Goal: Information Seeking & Learning: Learn about a topic

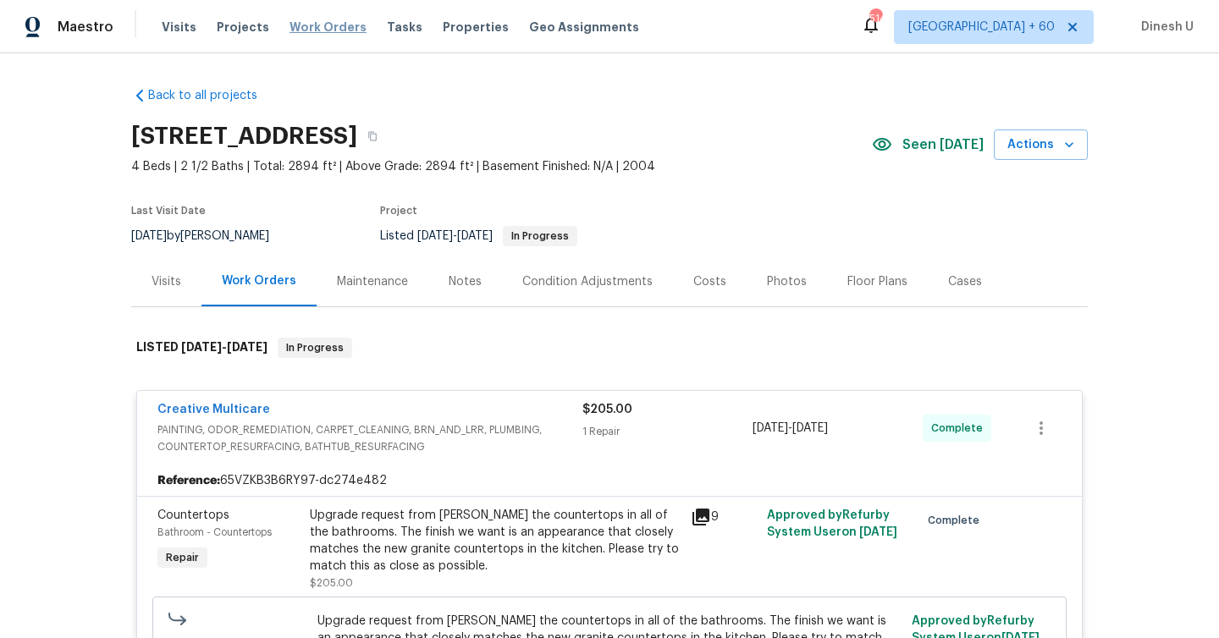
click at [295, 29] on span "Work Orders" at bounding box center [328, 27] width 77 height 17
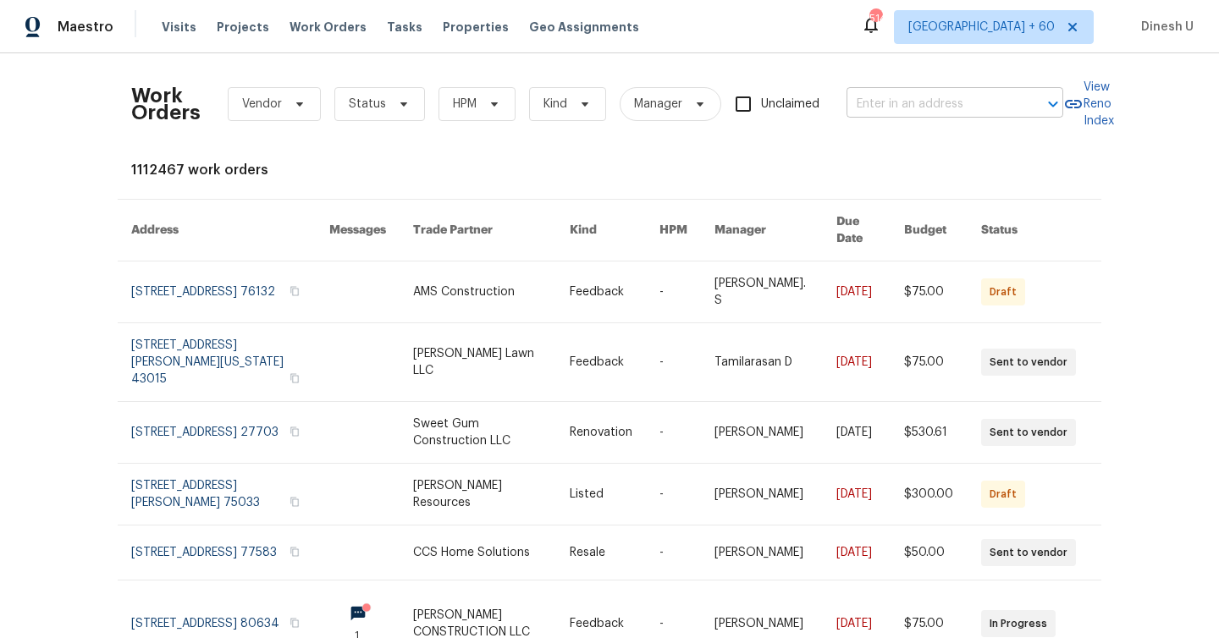
click at [886, 110] on input "text" at bounding box center [931, 104] width 169 height 26
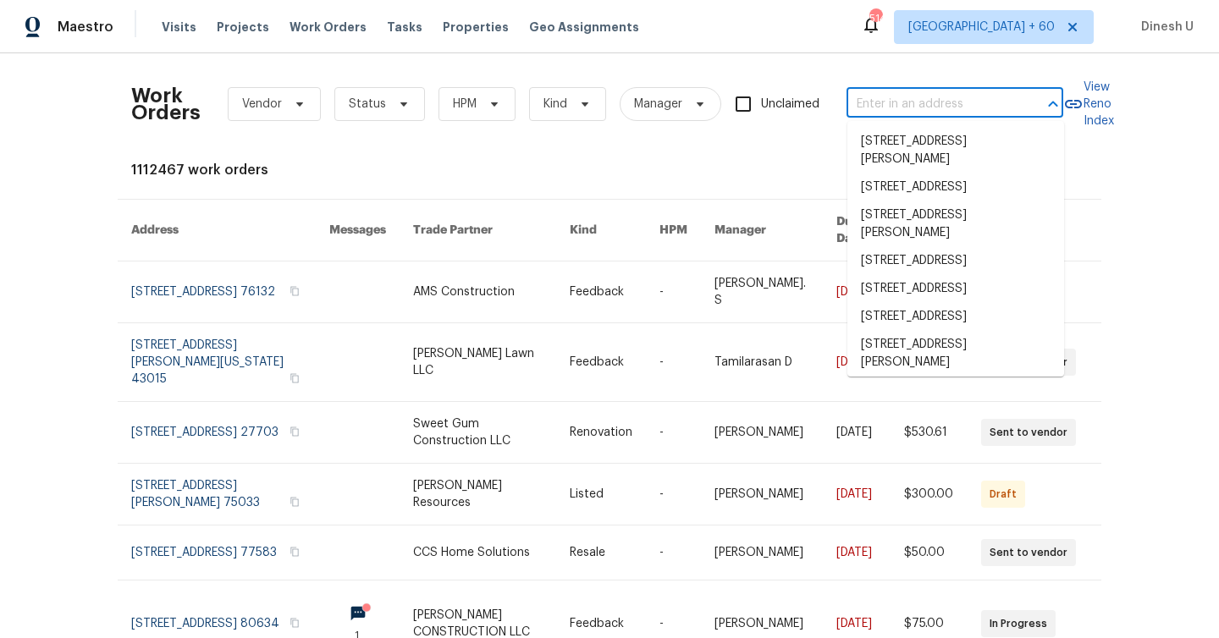
paste input "[STREET_ADDRESS]"
type input "[STREET_ADDRESS]"
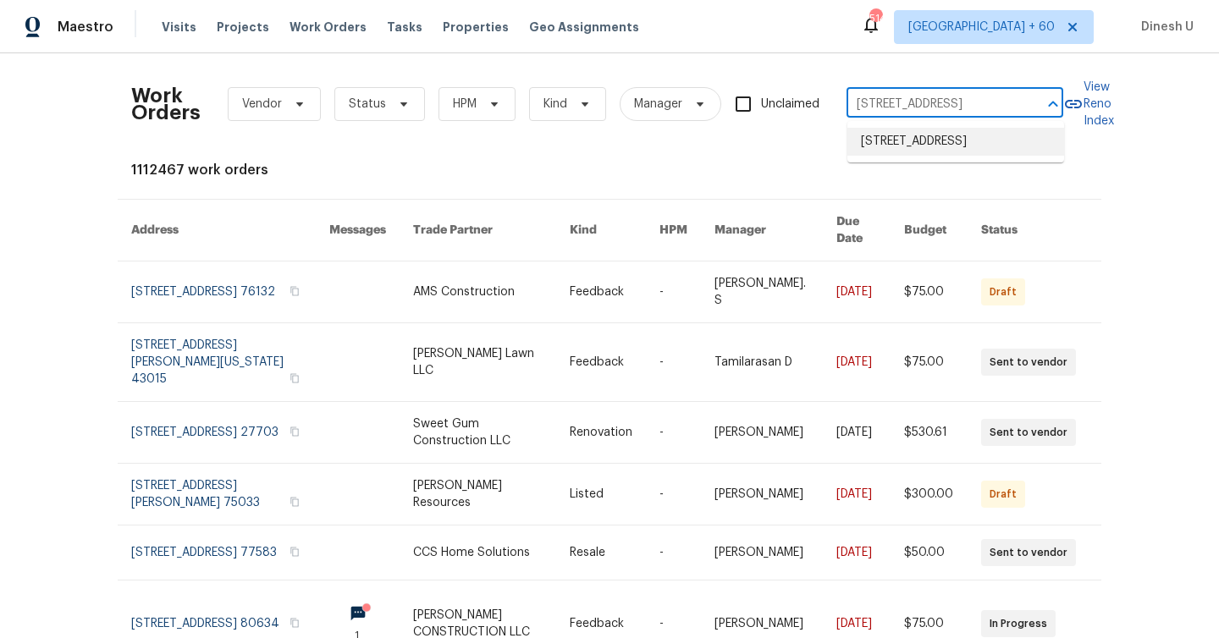
click at [888, 149] on li "[STREET_ADDRESS]" at bounding box center [956, 142] width 217 height 28
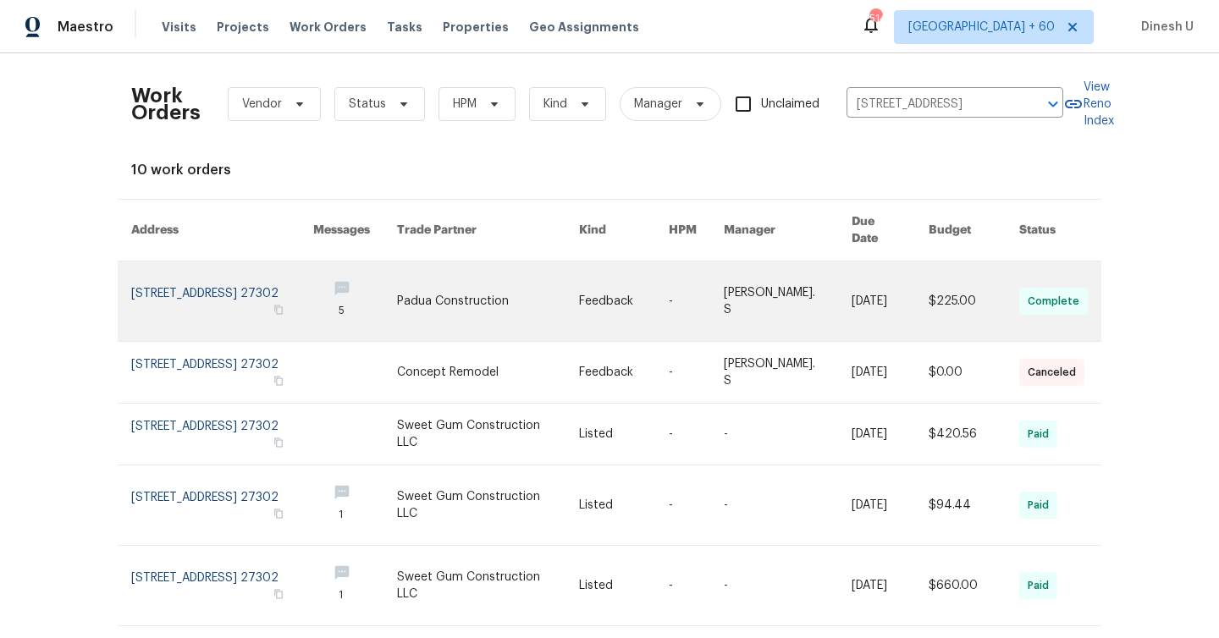
click at [202, 268] on link at bounding box center [222, 302] width 182 height 80
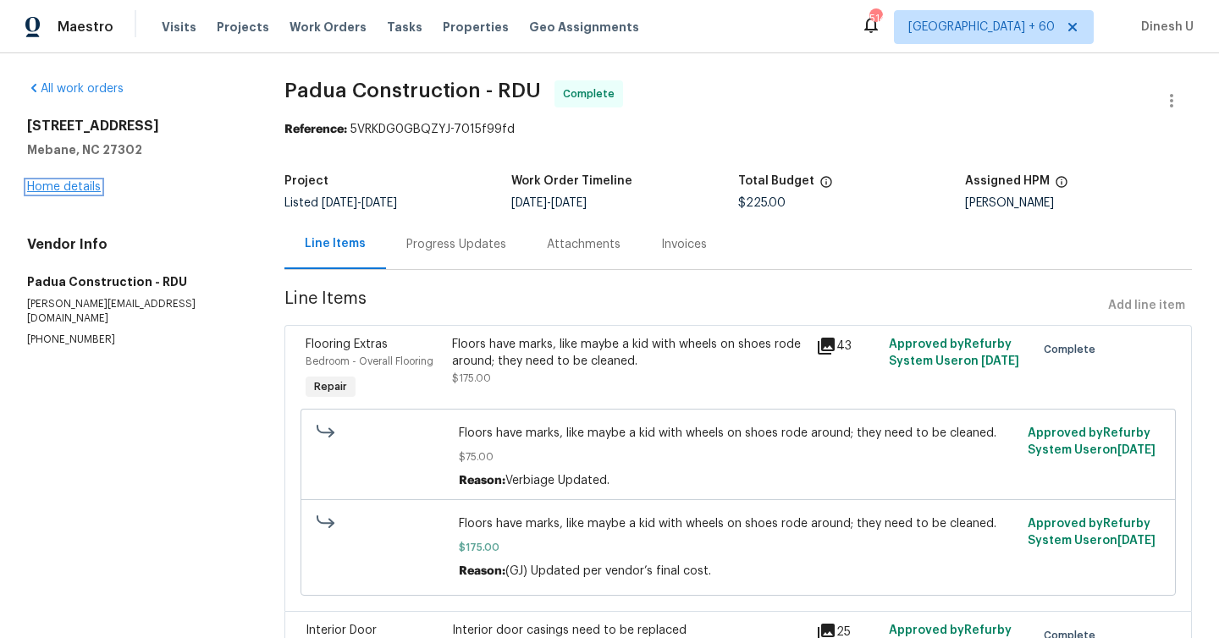
click at [54, 190] on link "Home details" at bounding box center [64, 187] width 74 height 12
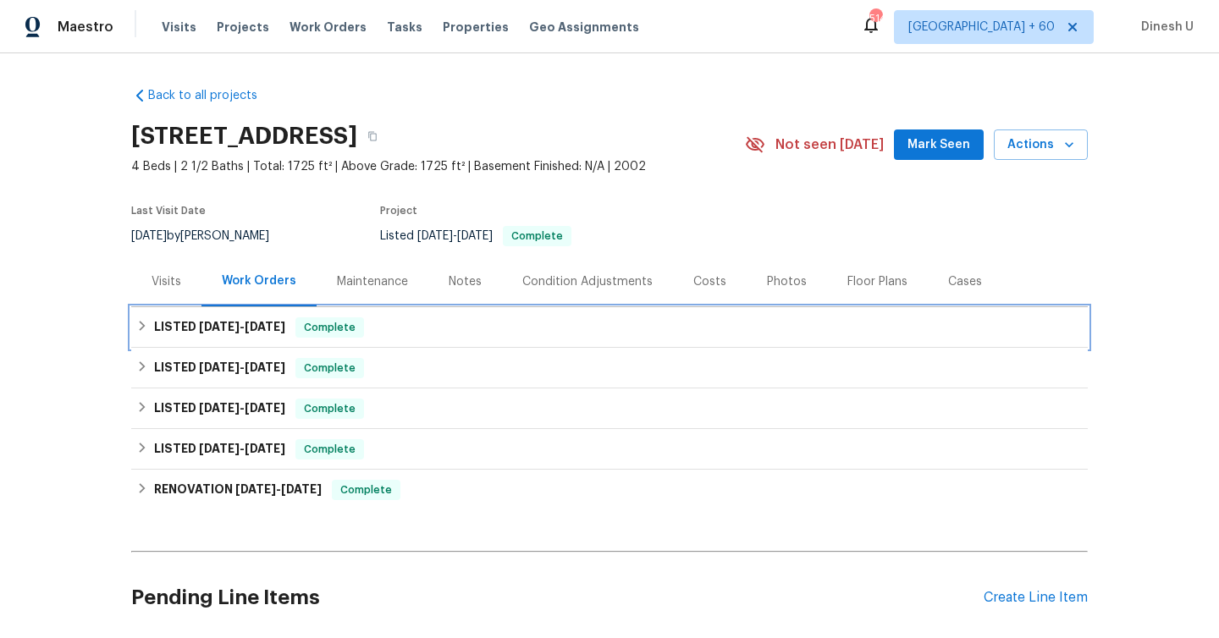
click at [209, 323] on span "[DATE]" at bounding box center [219, 327] width 41 height 12
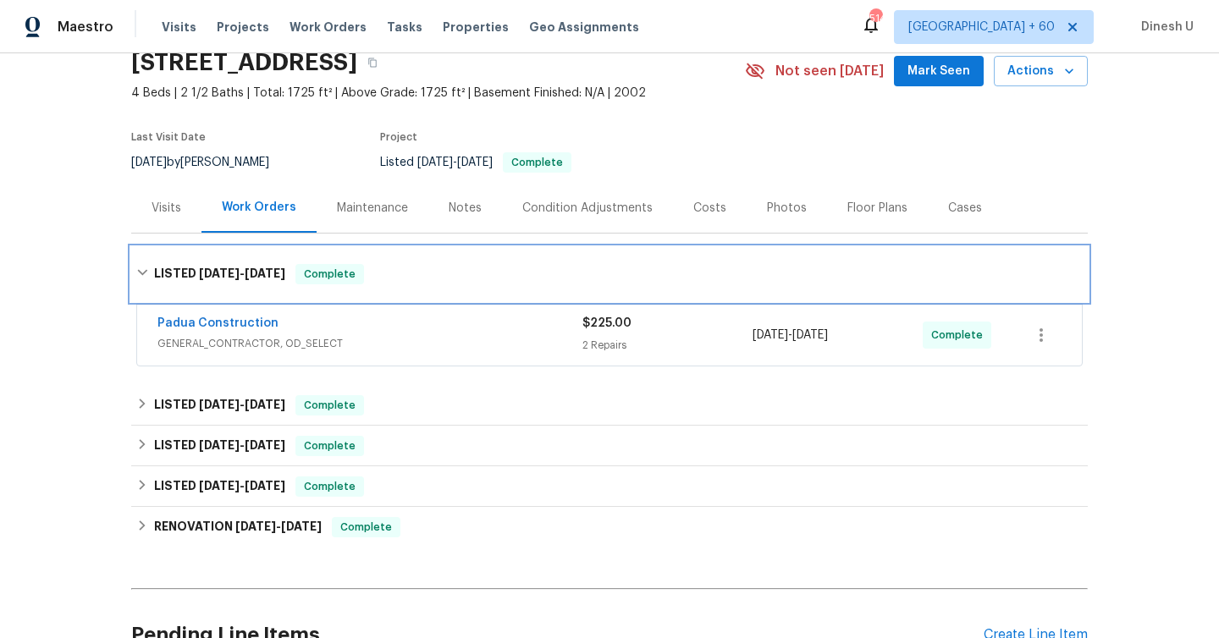
scroll to position [79, 0]
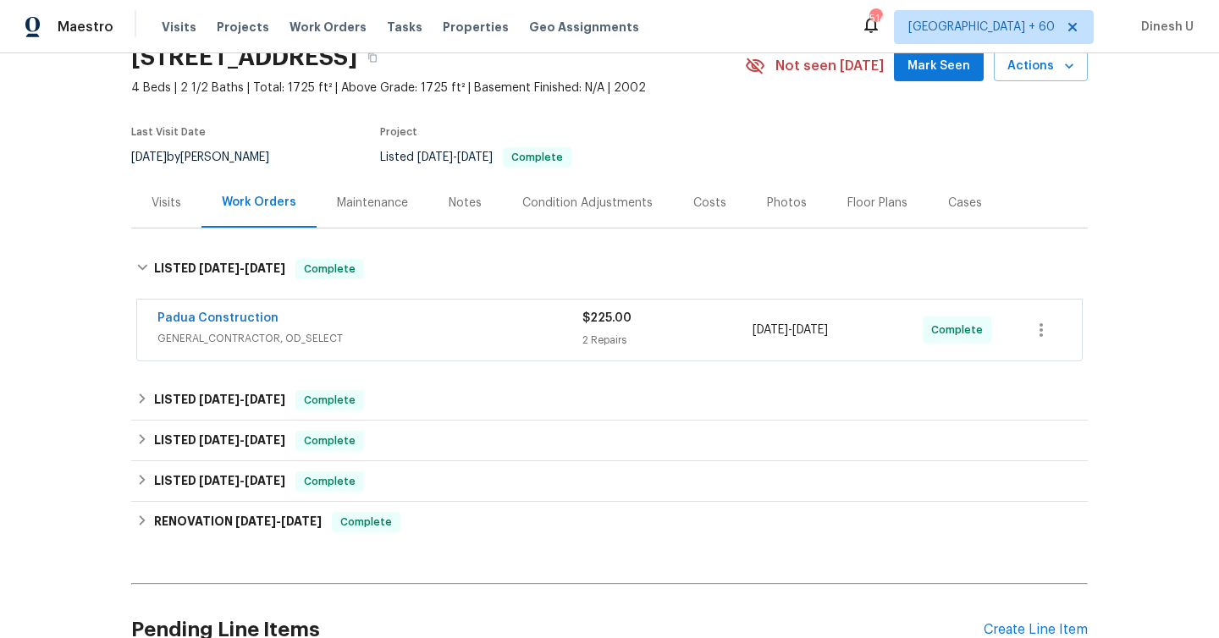
click at [594, 335] on div "2 Repairs" at bounding box center [668, 340] width 170 height 17
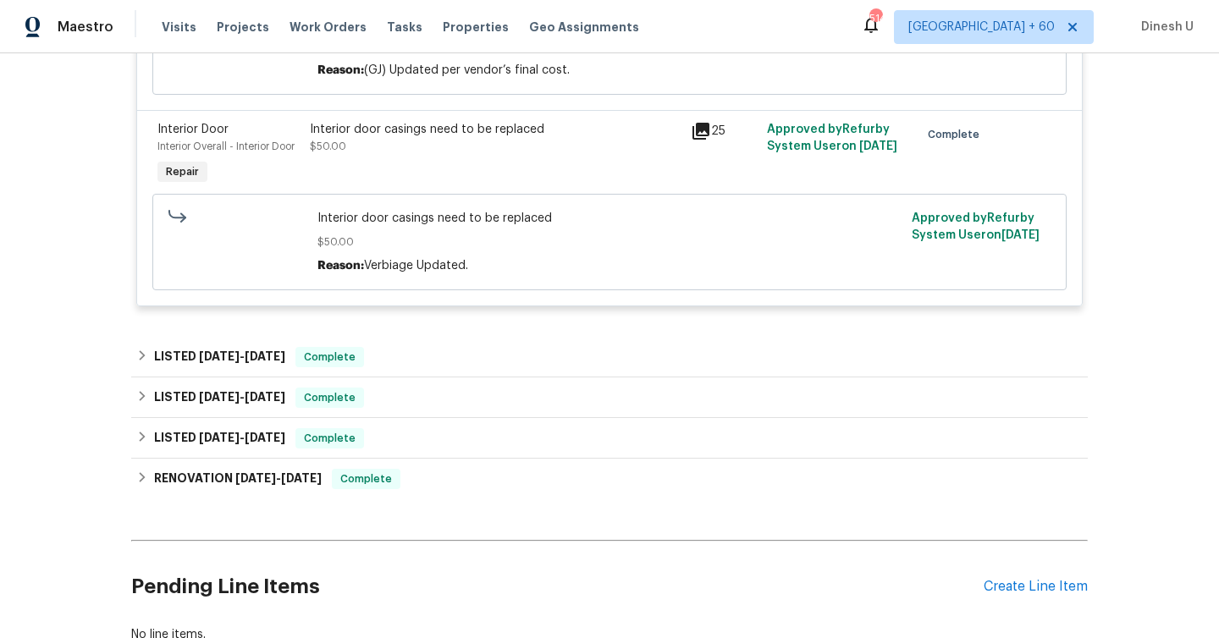
scroll to position [701, 0]
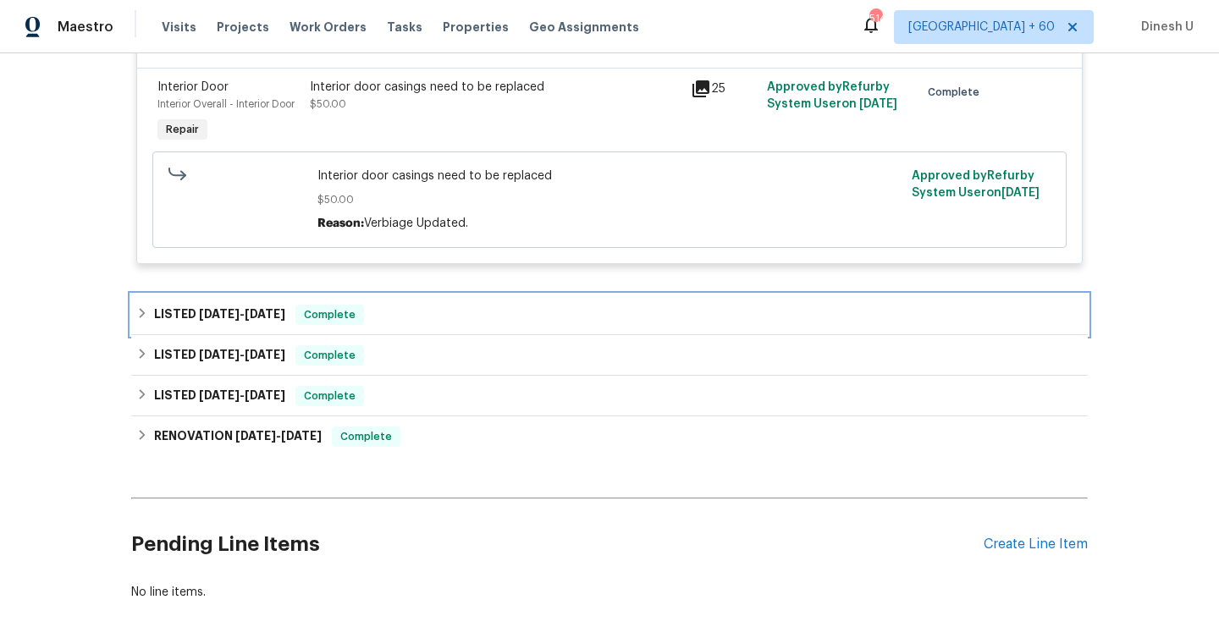
click at [268, 318] on span "[DATE]" at bounding box center [265, 314] width 41 height 12
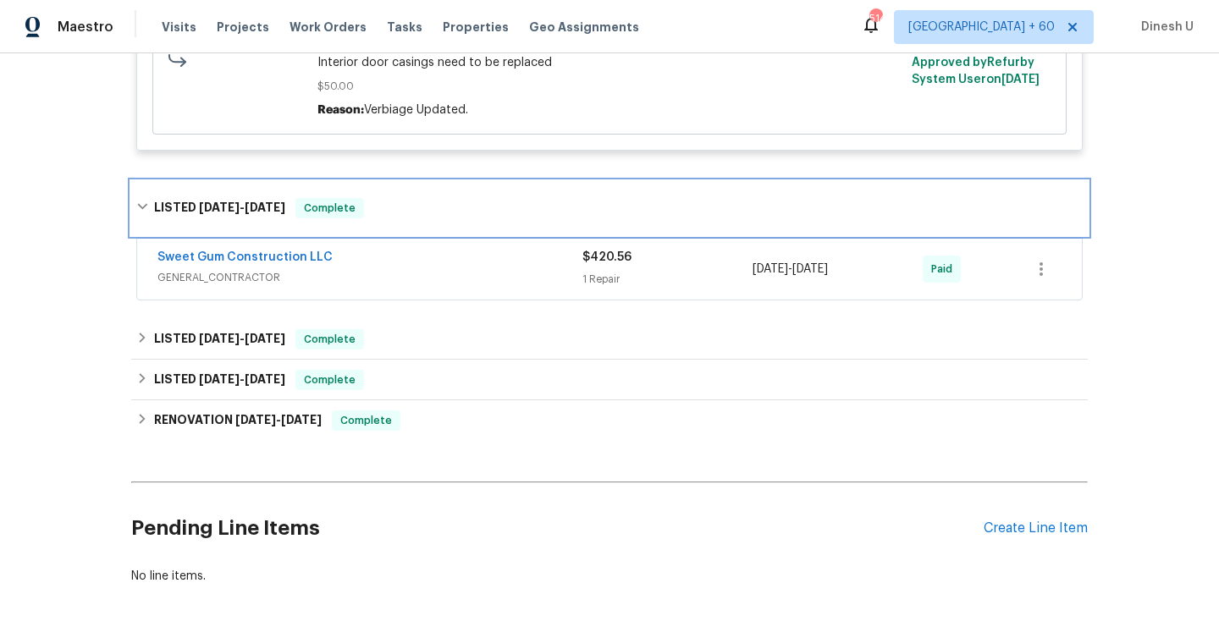
scroll to position [824, 0]
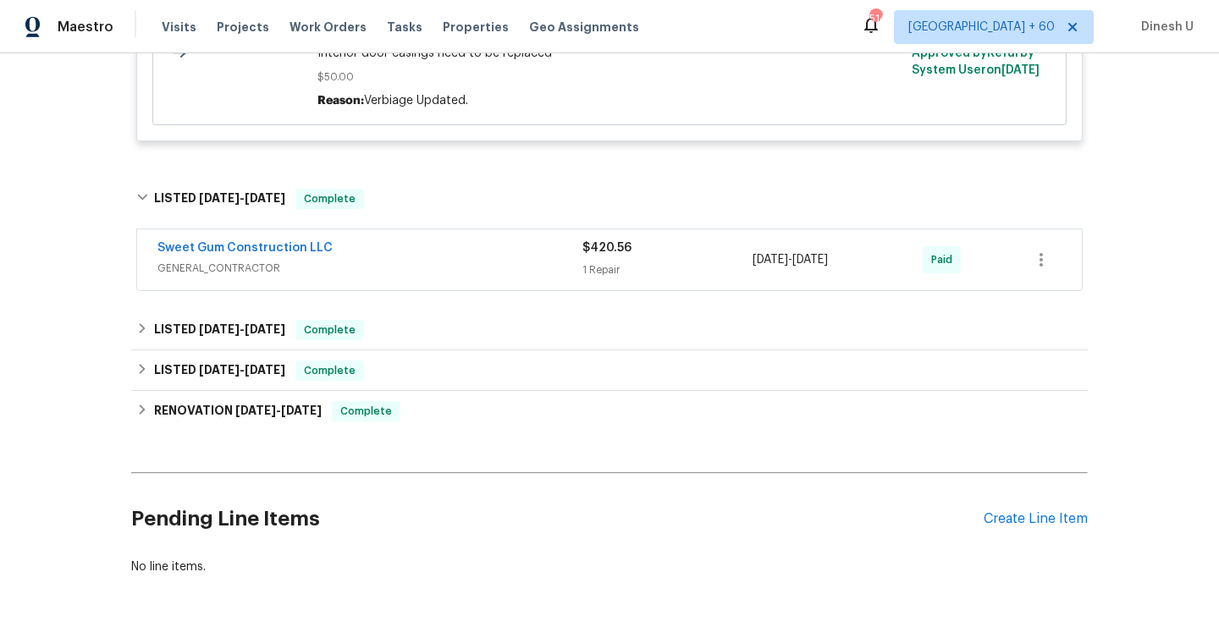
click at [596, 275] on div "1 Repair" at bounding box center [668, 270] width 170 height 17
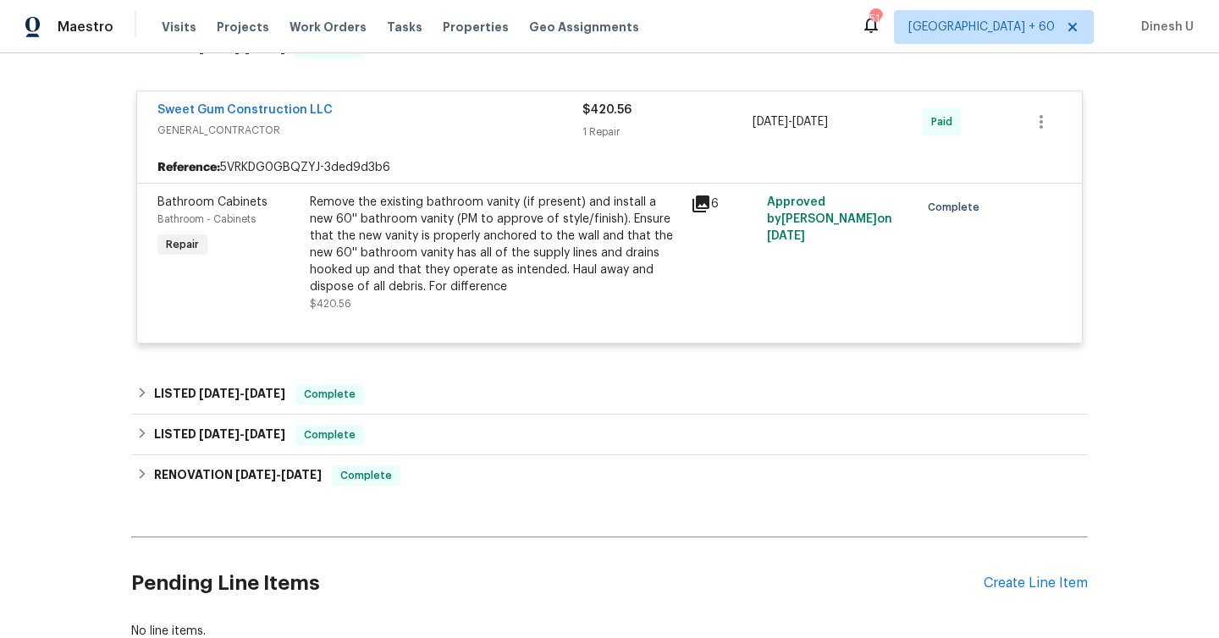
scroll to position [977, 0]
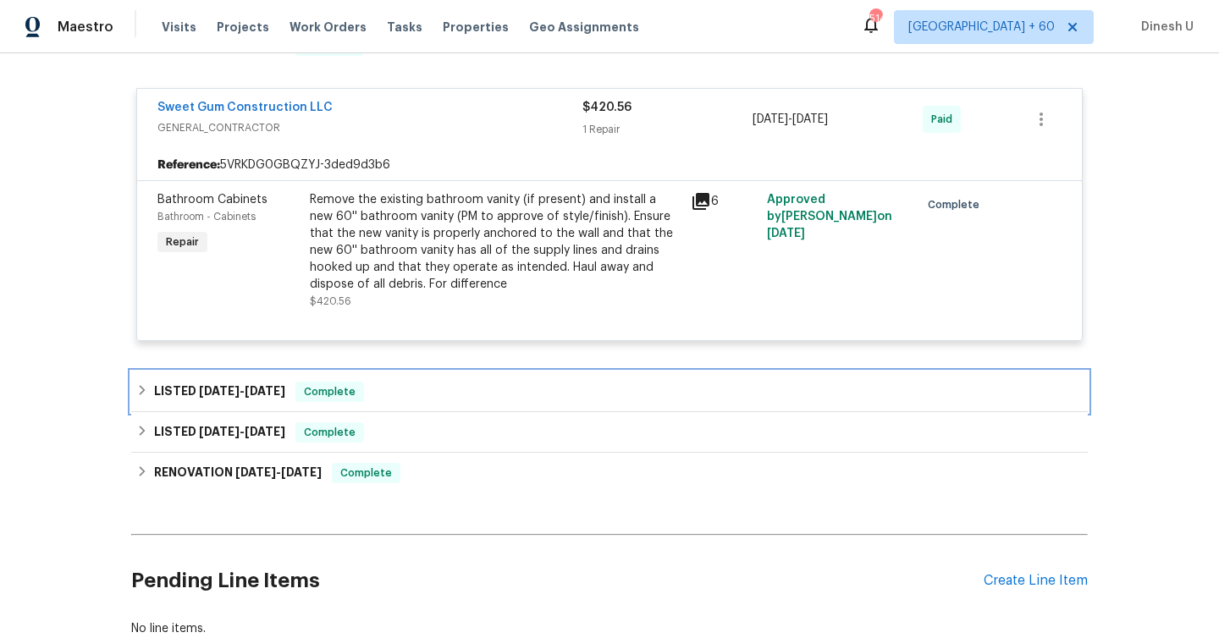
click at [238, 386] on h6 "LISTED [DATE] - [DATE]" at bounding box center [219, 392] width 131 height 20
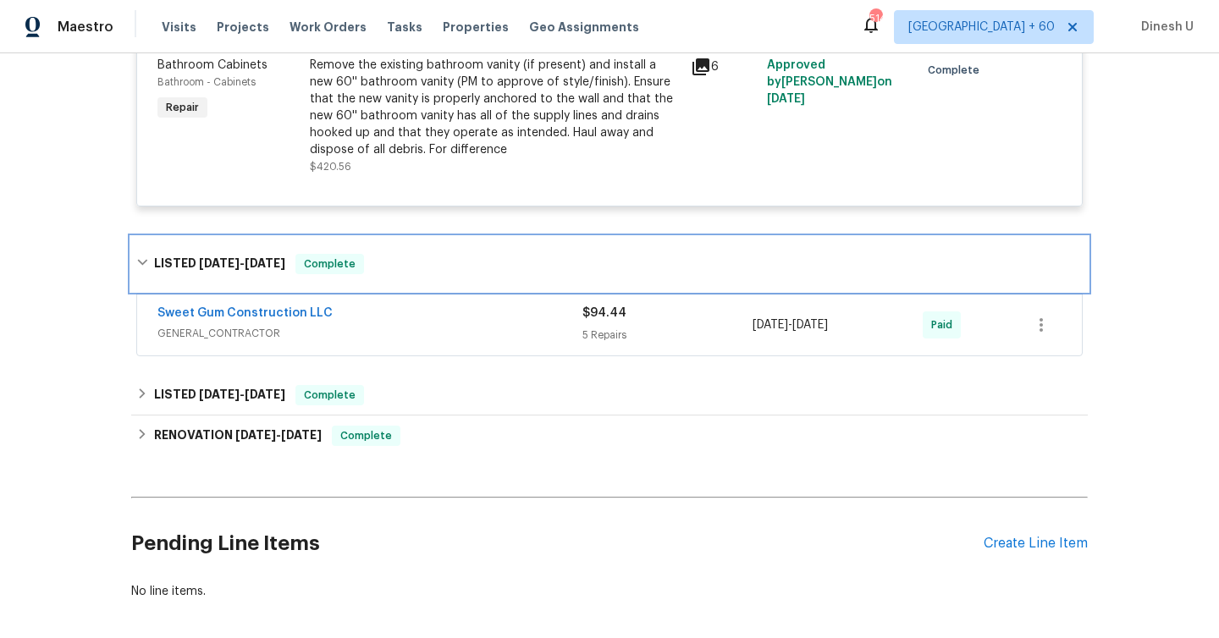
scroll to position [1126, 0]
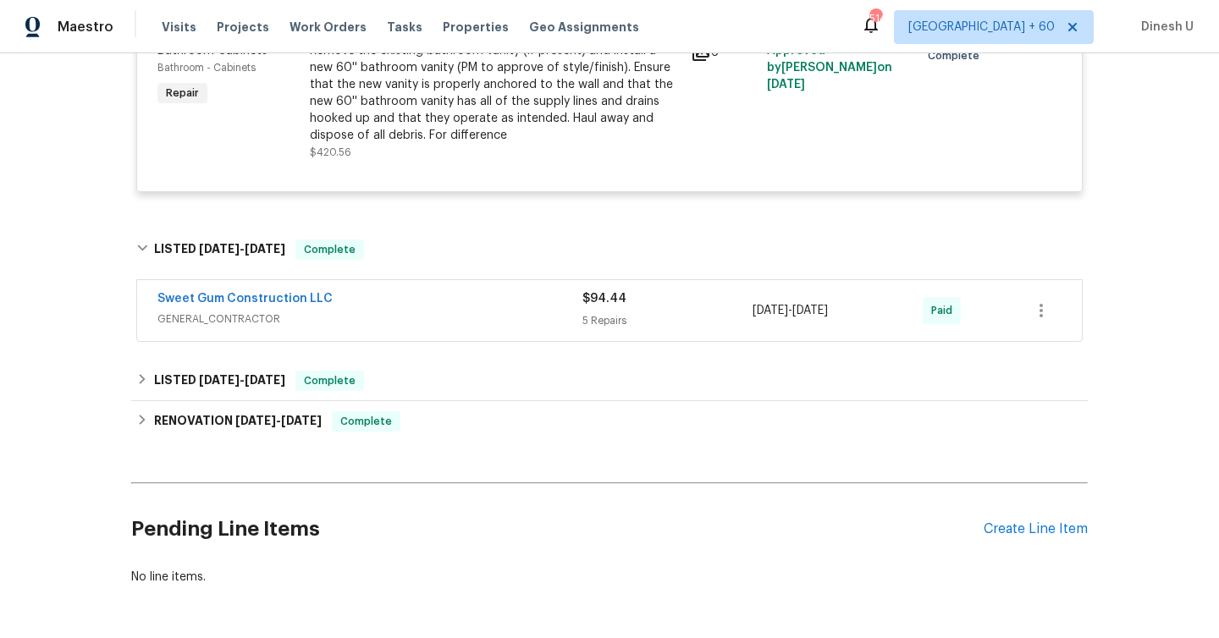
click at [605, 323] on div "5 Repairs" at bounding box center [668, 320] width 170 height 17
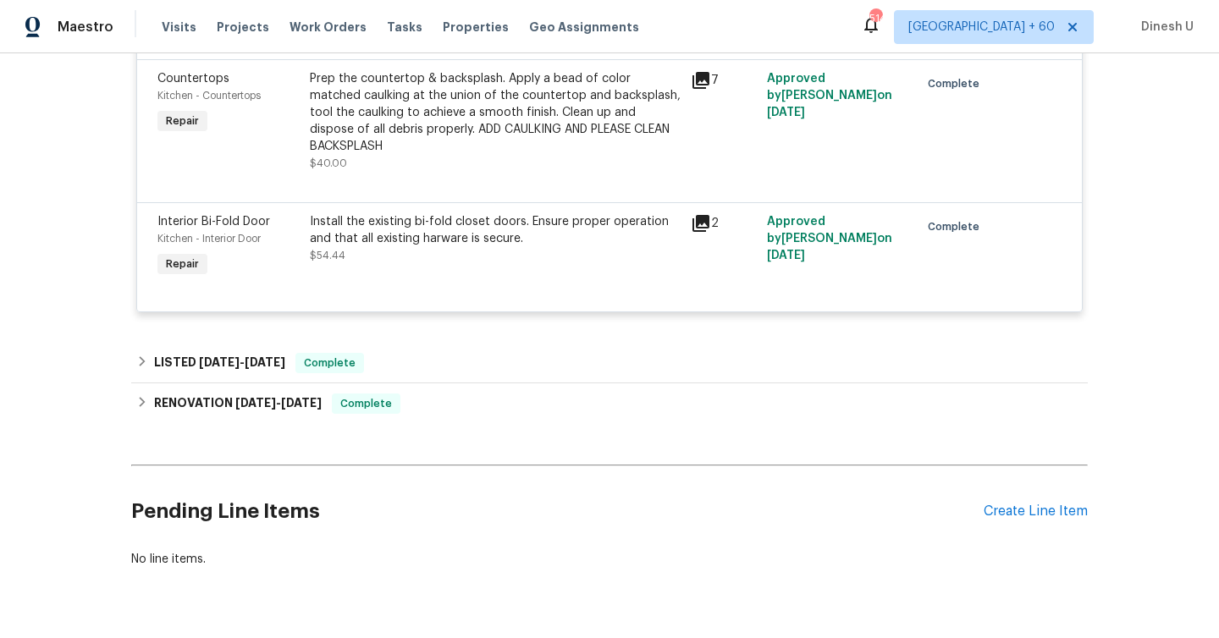
scroll to position [1979, 0]
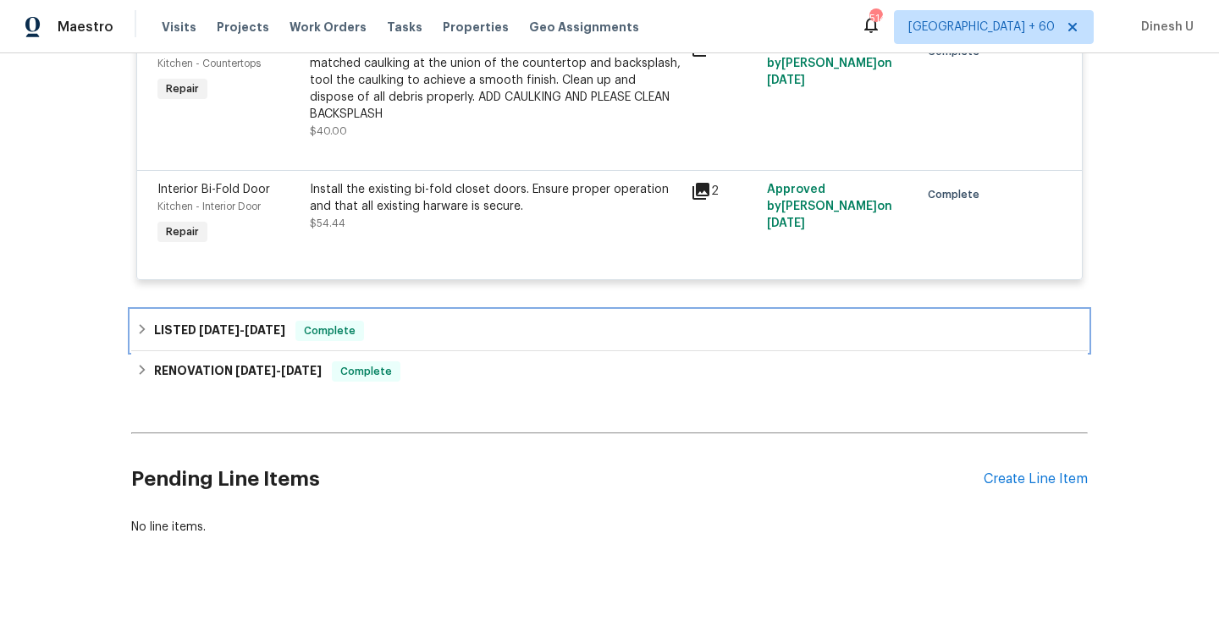
click at [249, 321] on h6 "LISTED [DATE] - [DATE]" at bounding box center [219, 331] width 131 height 20
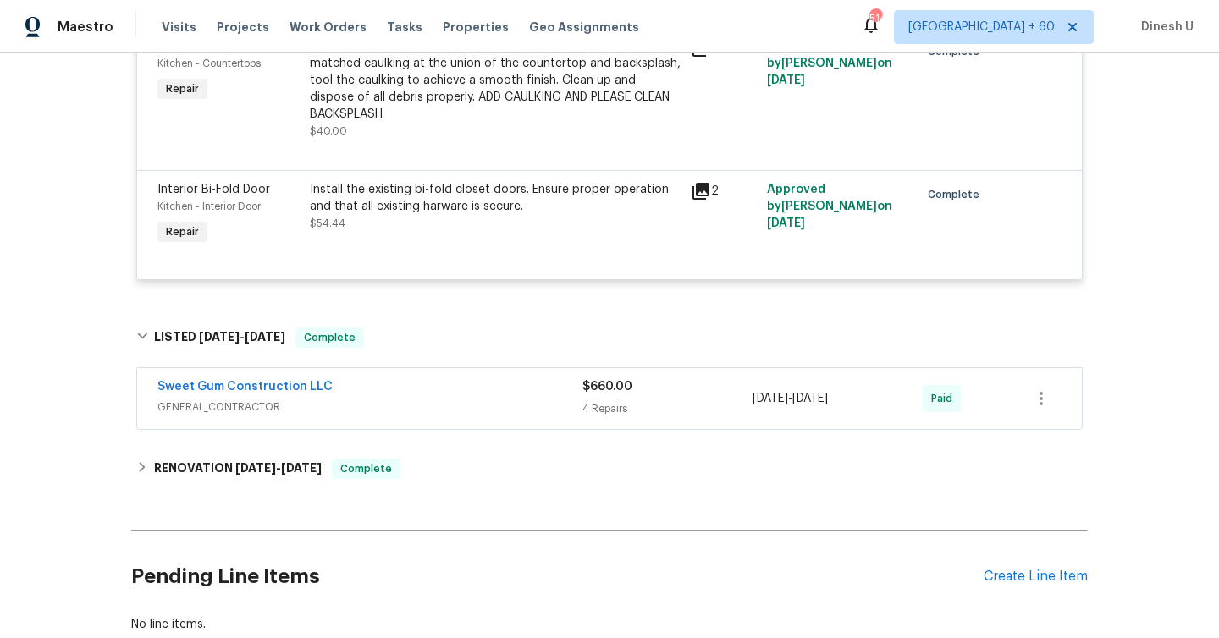
click at [606, 401] on div "4 Repairs" at bounding box center [668, 409] width 170 height 17
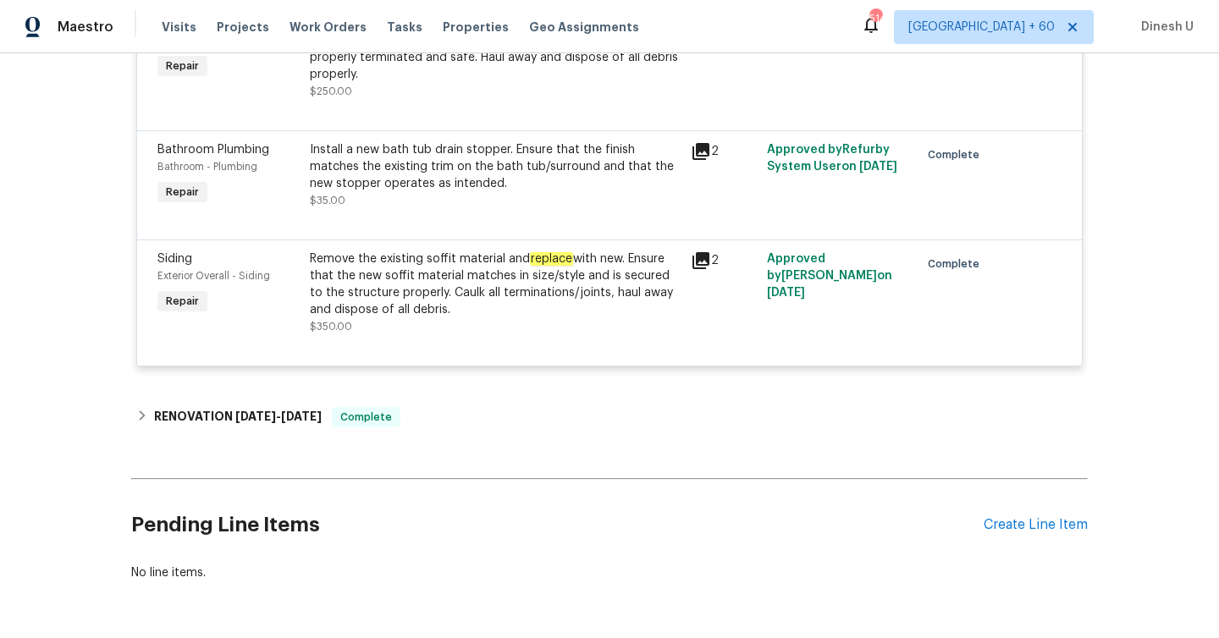
scroll to position [2621, 0]
